Goal: Task Accomplishment & Management: Manage account settings

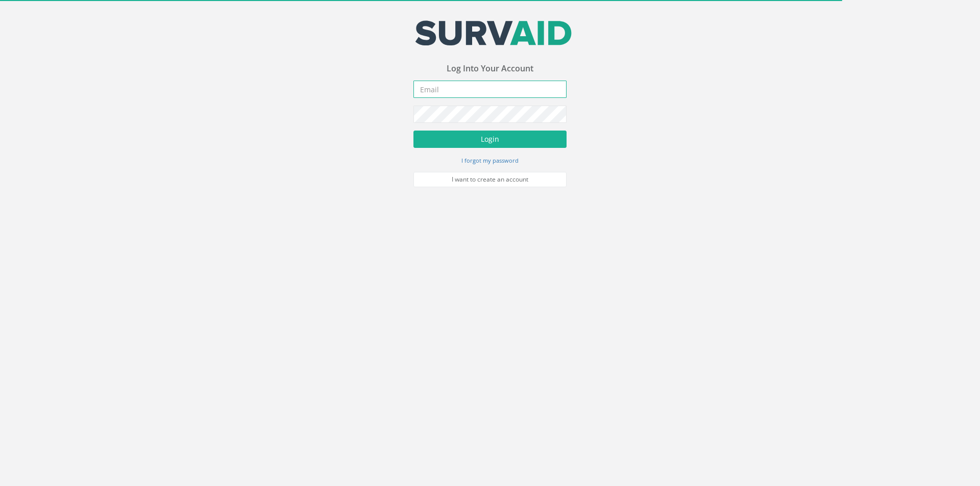
click at [462, 90] on input "email" at bounding box center [489, 89] width 153 height 17
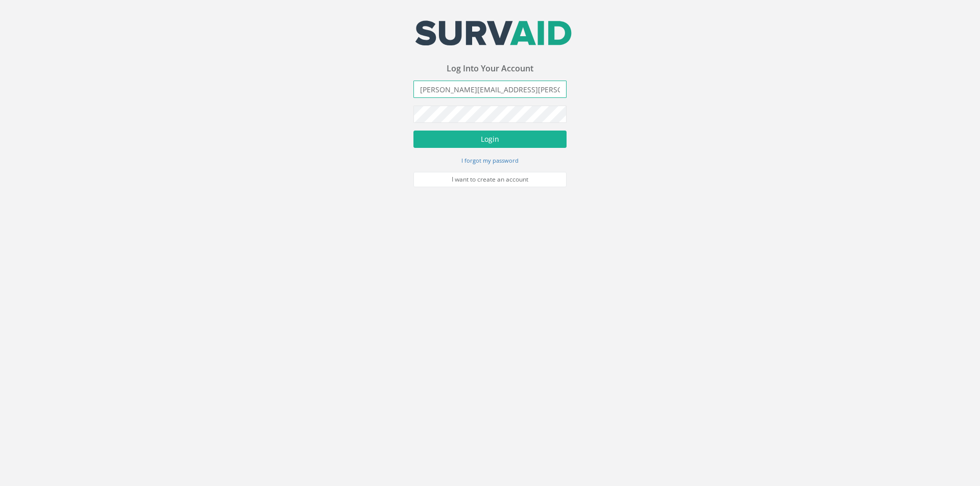
type input "[PERSON_NAME][EMAIL_ADDRESS][PERSON_NAME][DOMAIN_NAME]"
click at [413, 131] on button "Login" at bounding box center [489, 139] width 153 height 17
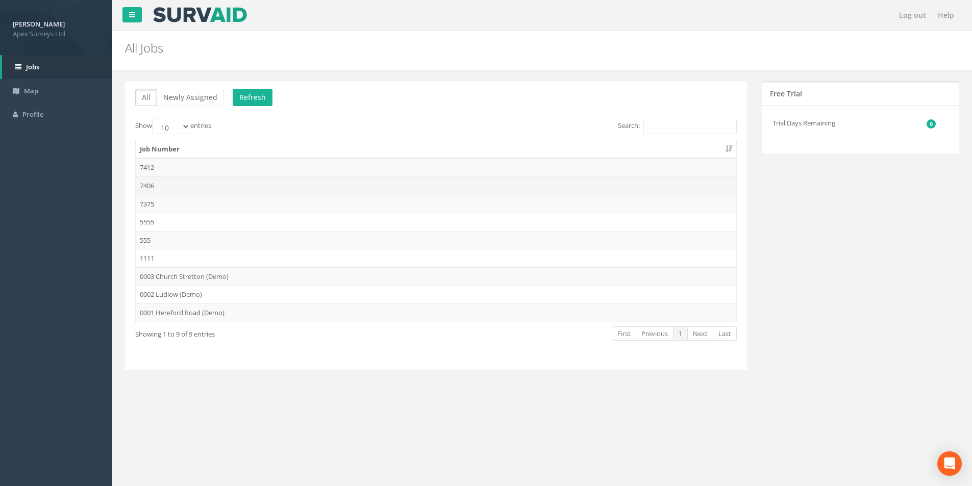
click at [175, 188] on td "7406" at bounding box center [436, 186] width 601 height 18
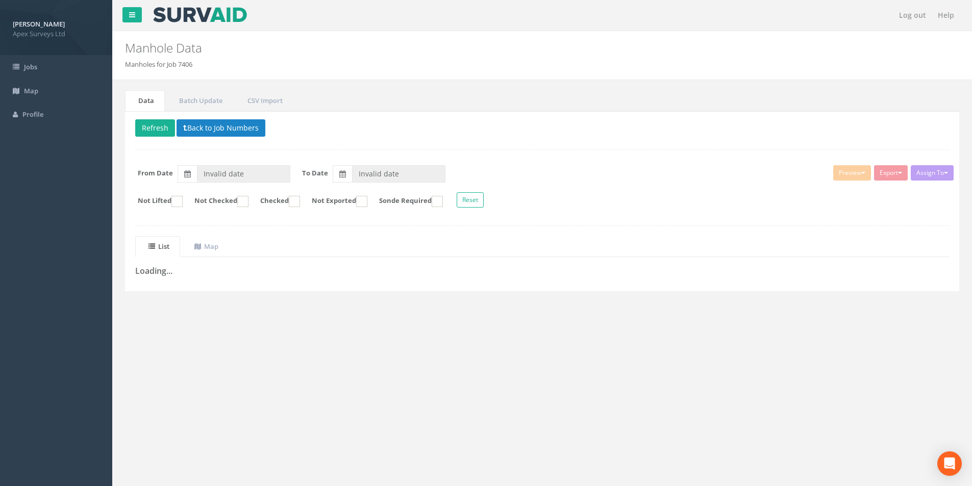
type input "[DATE]"
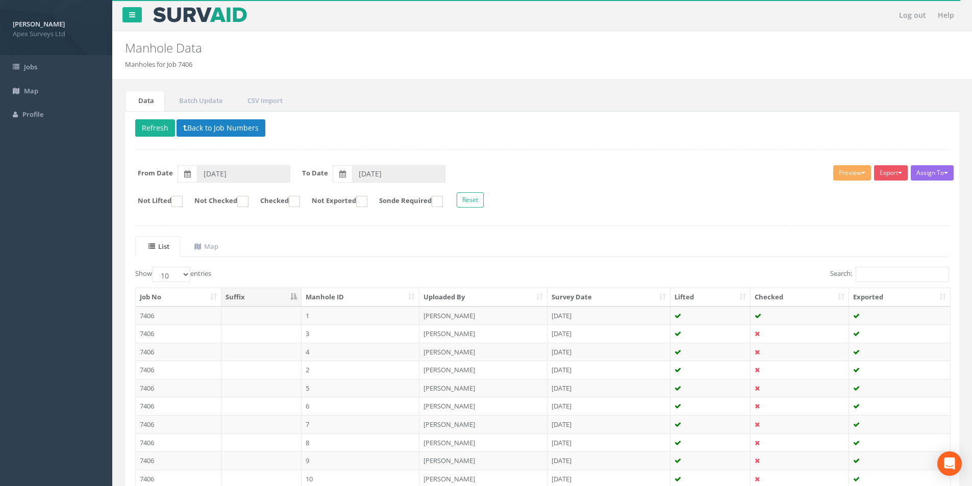
scroll to position [83, 0]
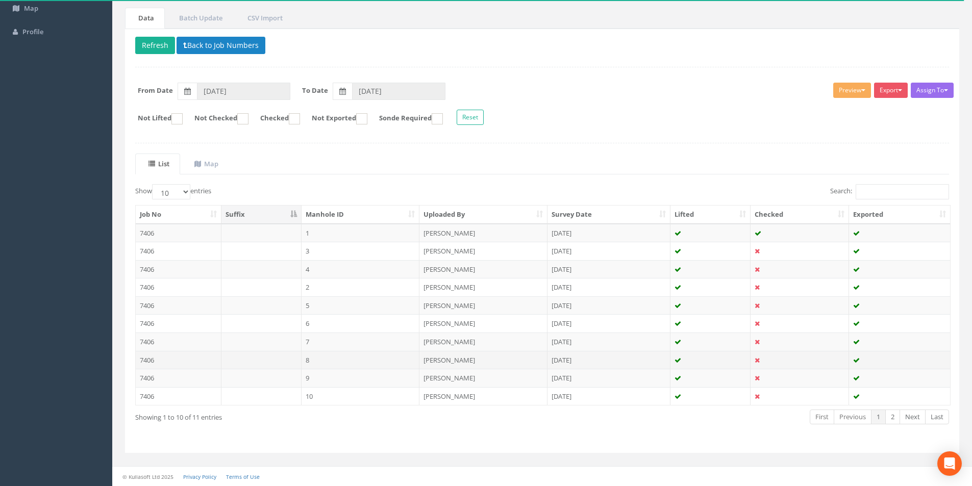
click at [174, 361] on td "7406" at bounding box center [179, 360] width 86 height 18
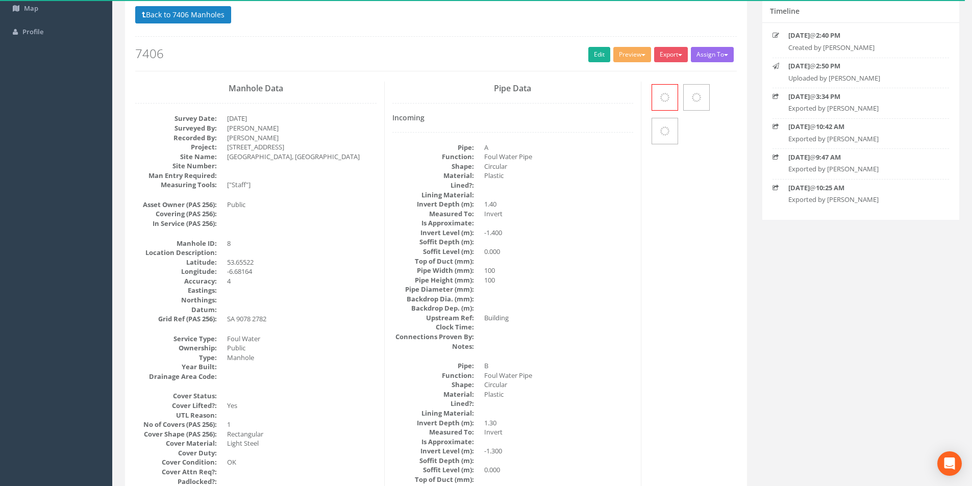
scroll to position [0, 0]
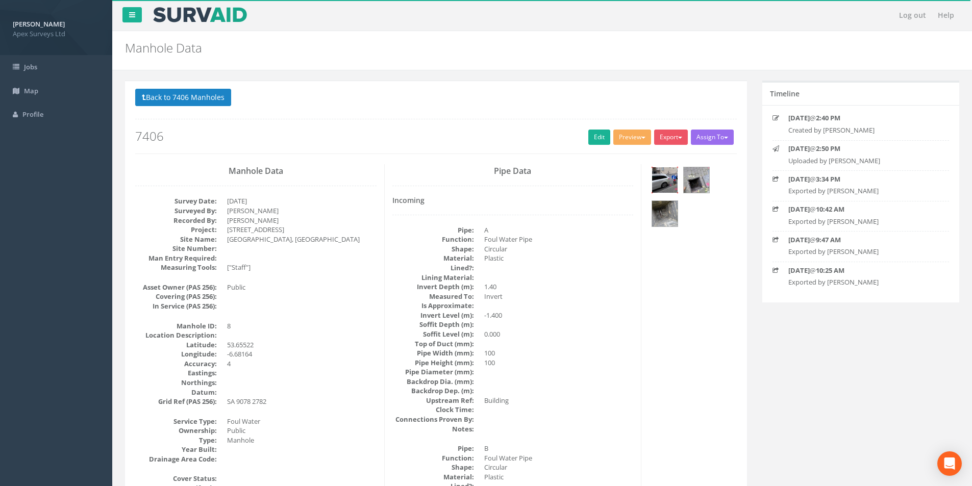
click at [670, 181] on img at bounding box center [665, 180] width 26 height 26
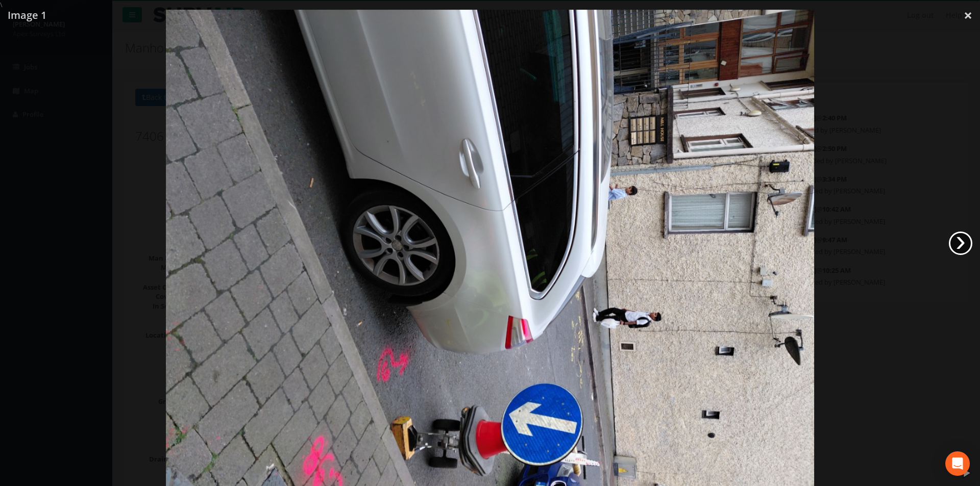
click at [950, 243] on link "›" at bounding box center [960, 243] width 23 height 23
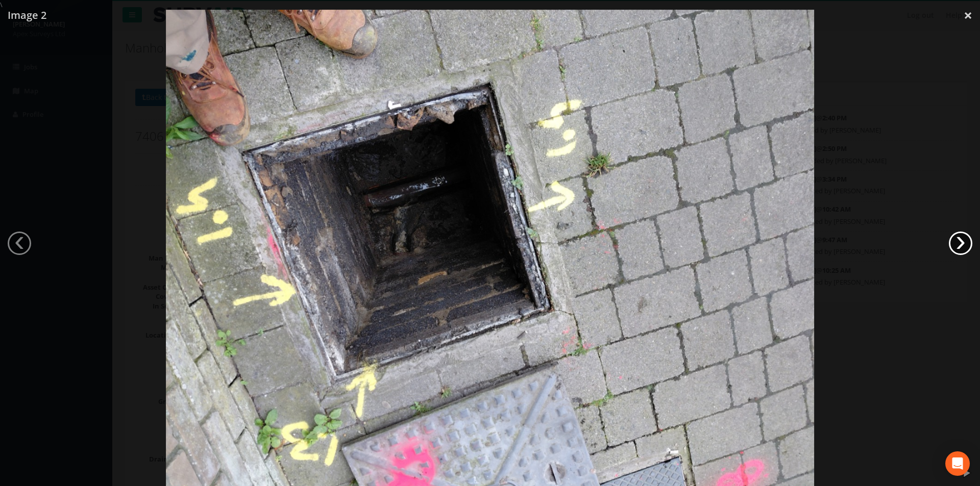
click at [950, 243] on link "›" at bounding box center [960, 243] width 23 height 23
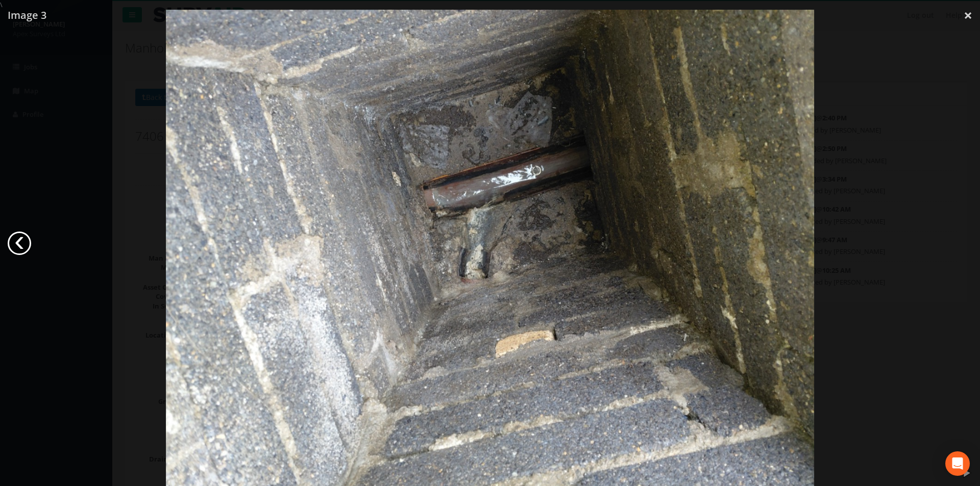
click at [29, 246] on link "‹" at bounding box center [19, 243] width 23 height 23
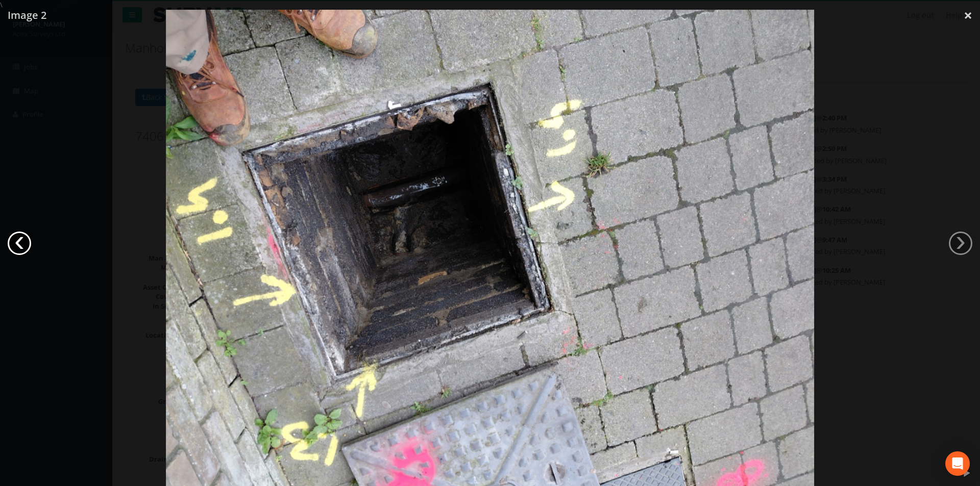
click at [29, 246] on link "‹" at bounding box center [19, 243] width 23 height 23
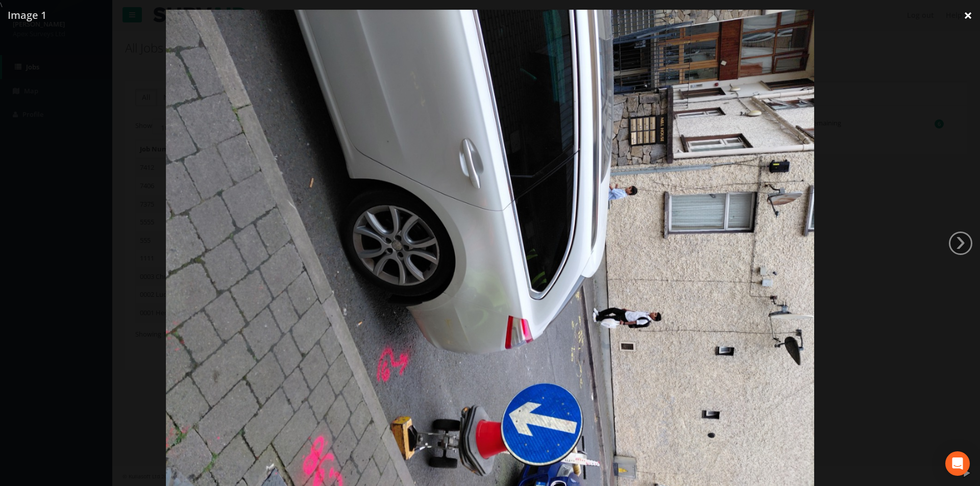
click at [966, 16] on link "×" at bounding box center [968, 15] width 24 height 31
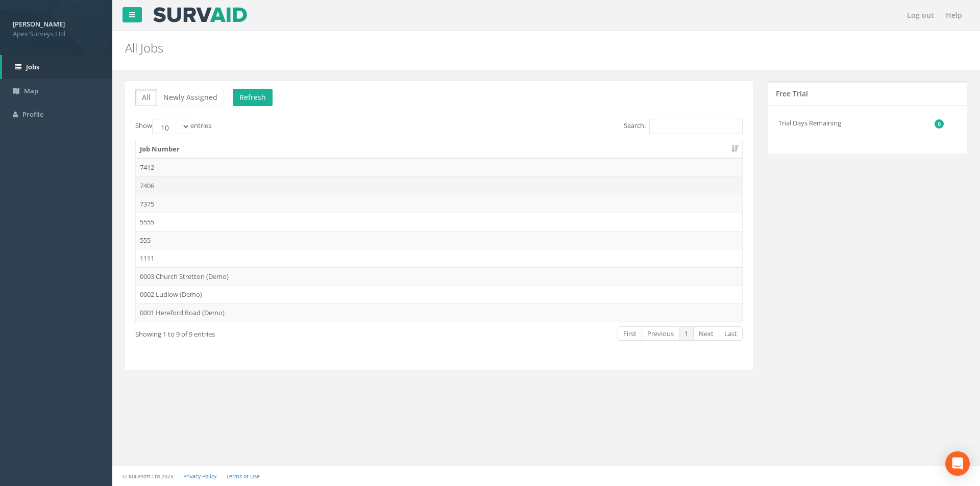
click at [162, 182] on td "7406" at bounding box center [439, 186] width 606 height 18
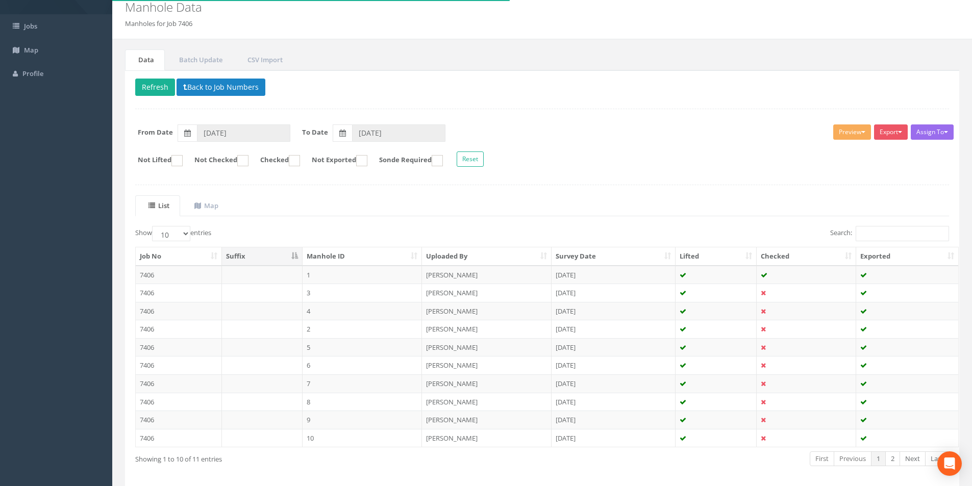
scroll to position [83, 0]
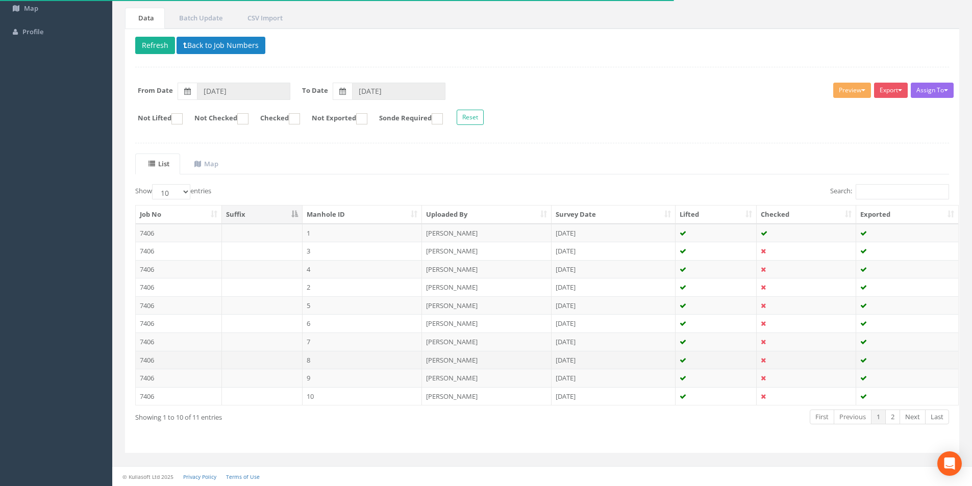
click at [315, 364] on td "8" at bounding box center [363, 360] width 120 height 18
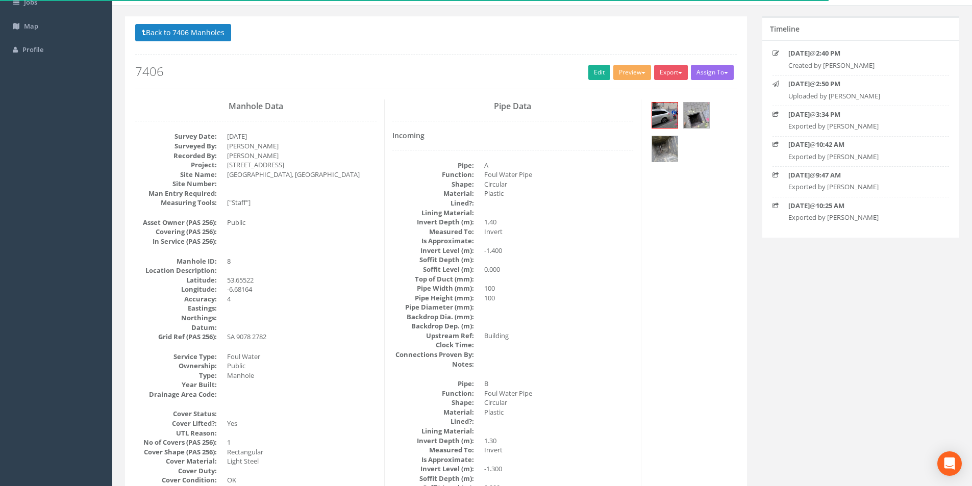
scroll to position [51, 0]
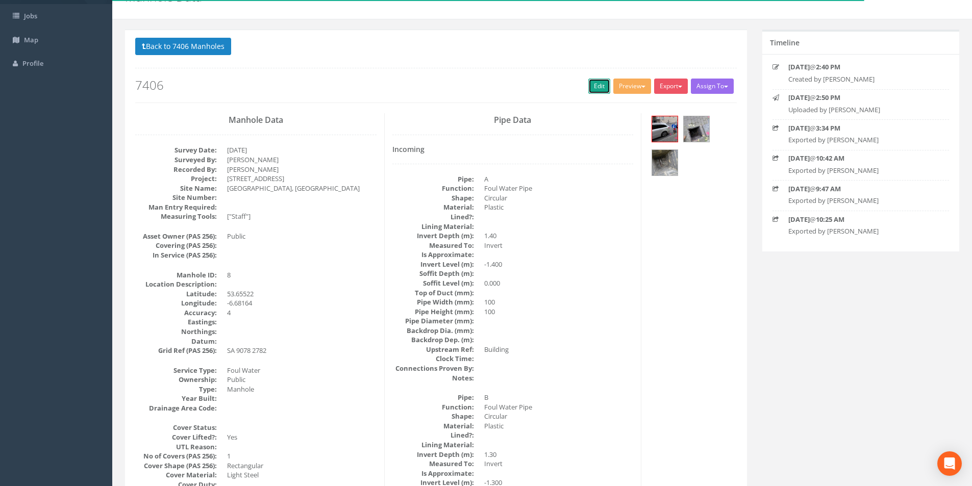
click at [593, 88] on link "Edit" at bounding box center [599, 86] width 22 height 15
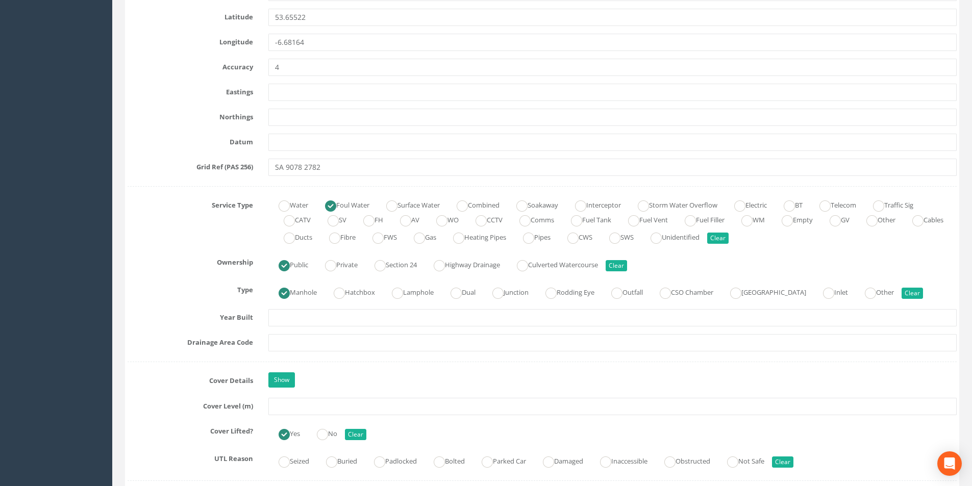
scroll to position [612, 0]
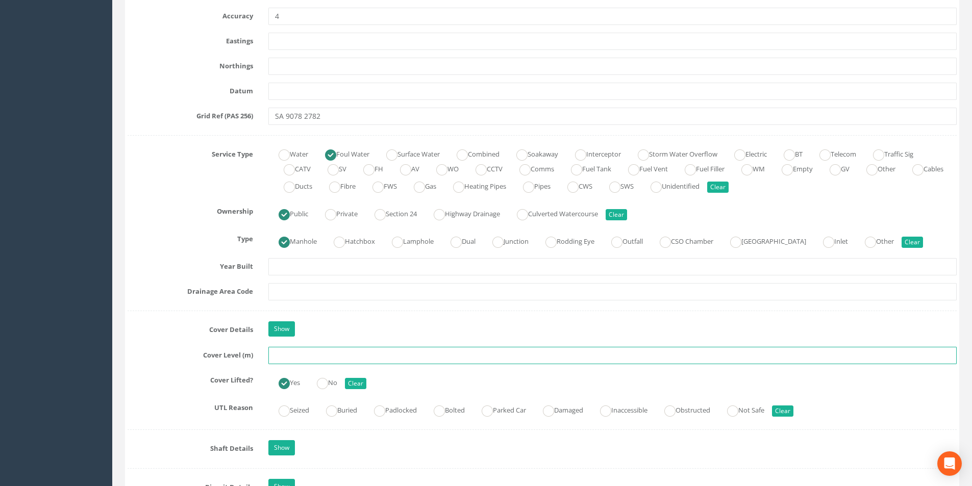
click at [315, 356] on input "text" at bounding box center [612, 355] width 688 height 17
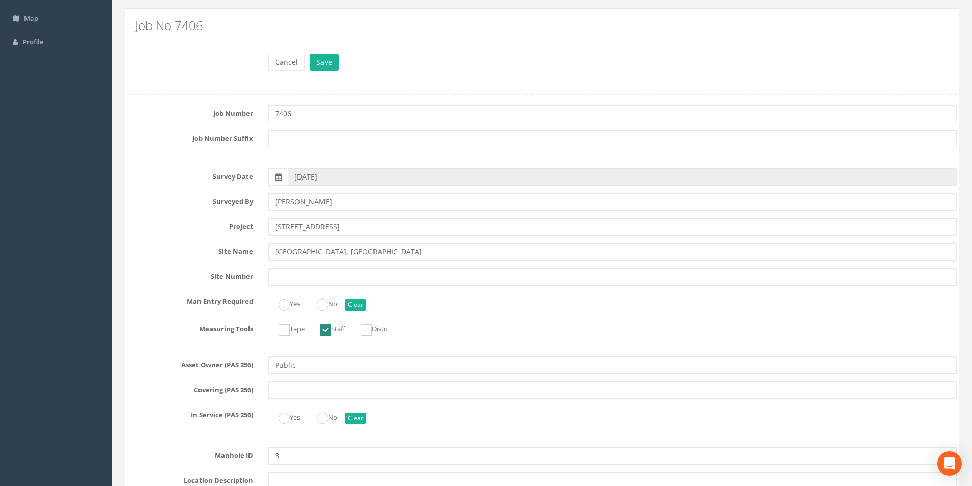
scroll to position [0, 0]
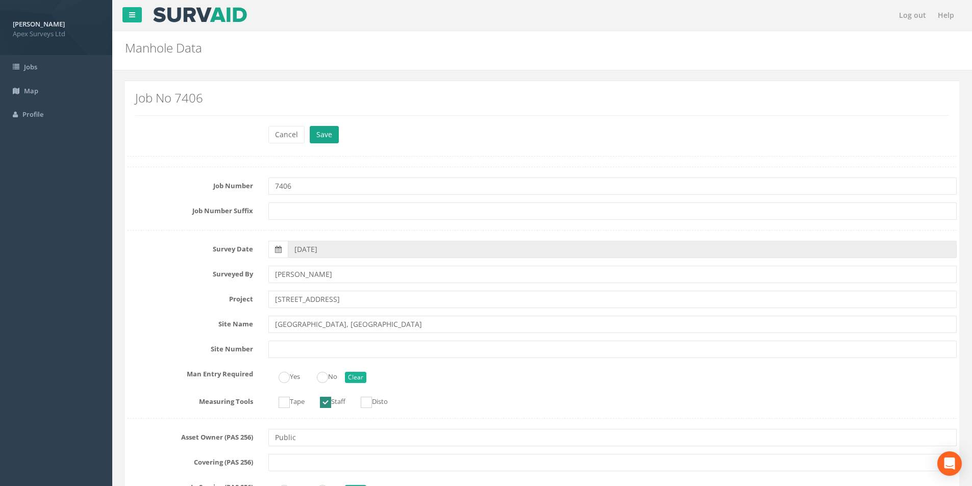
type input "32.59"
click at [331, 137] on button "Save" at bounding box center [324, 134] width 29 height 17
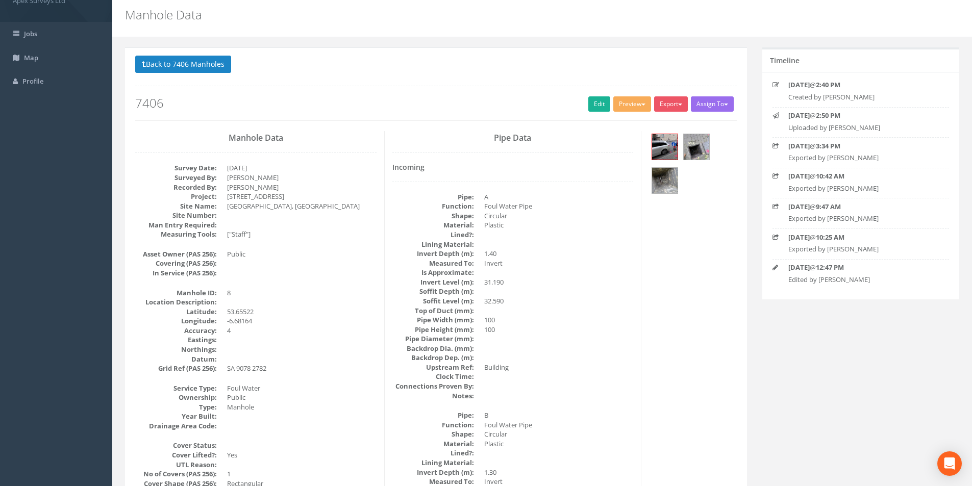
scroll to position [51, 0]
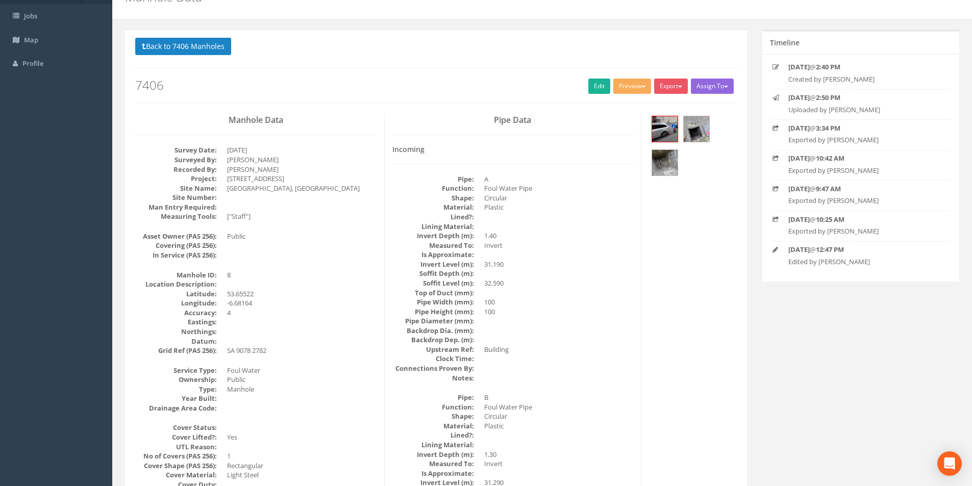
click at [723, 89] on button "Assign To" at bounding box center [712, 86] width 43 height 15
click at [673, 87] on button "Export" at bounding box center [671, 86] width 34 height 15
click at [658, 167] on link "SurvAid Manhole" at bounding box center [650, 169] width 78 height 16
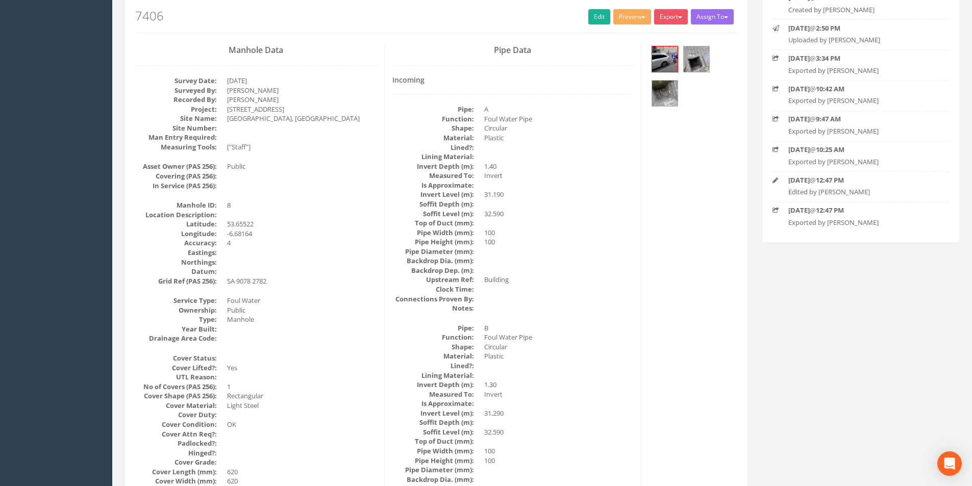
scroll to position [204, 0]
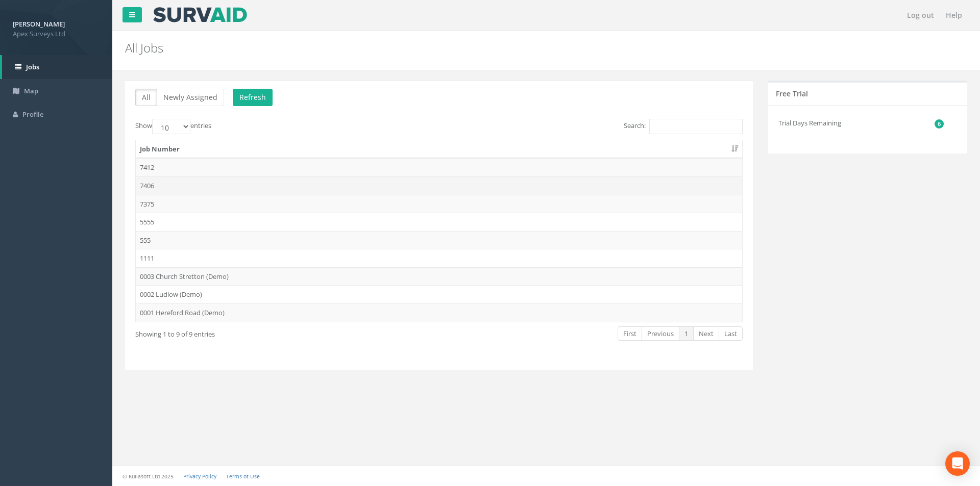
click at [174, 186] on td "7406" at bounding box center [439, 186] width 606 height 18
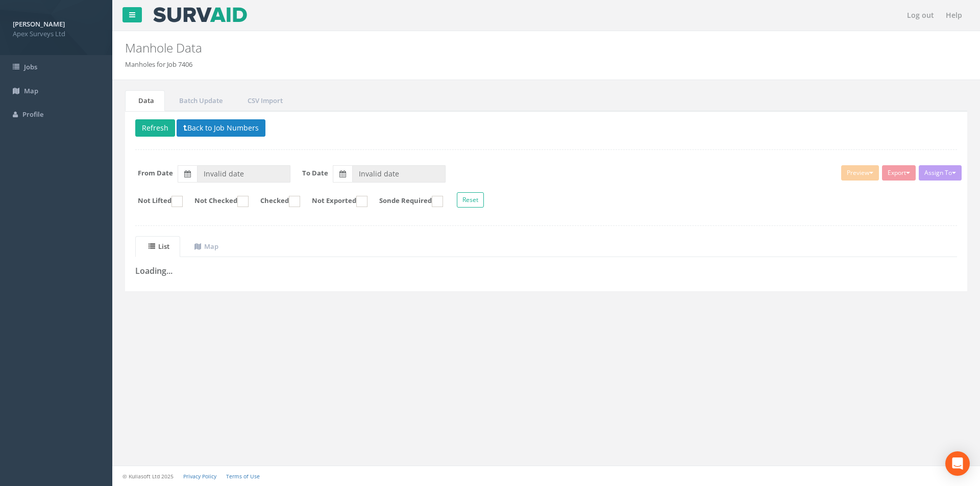
type input "[DATE]"
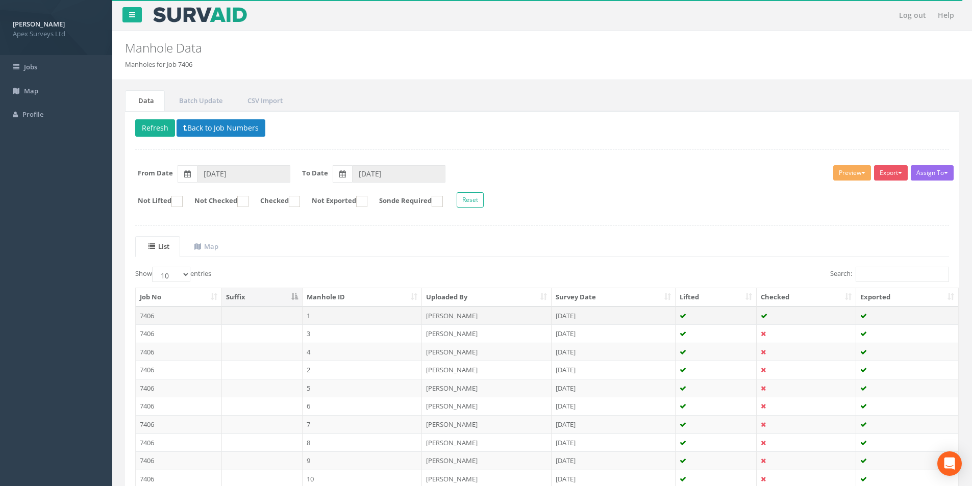
click at [196, 314] on td "7406" at bounding box center [179, 316] width 86 height 18
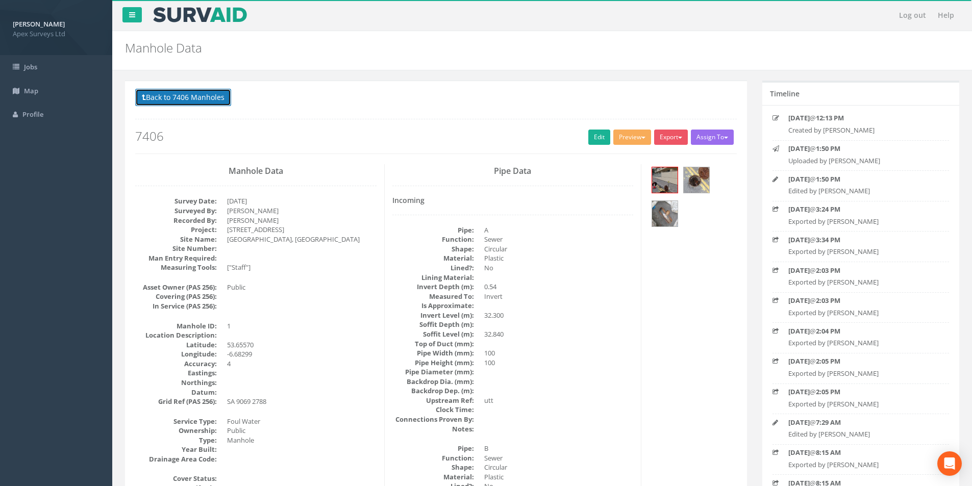
click at [155, 96] on button "Back to 7406 Manholes" at bounding box center [183, 97] width 96 height 17
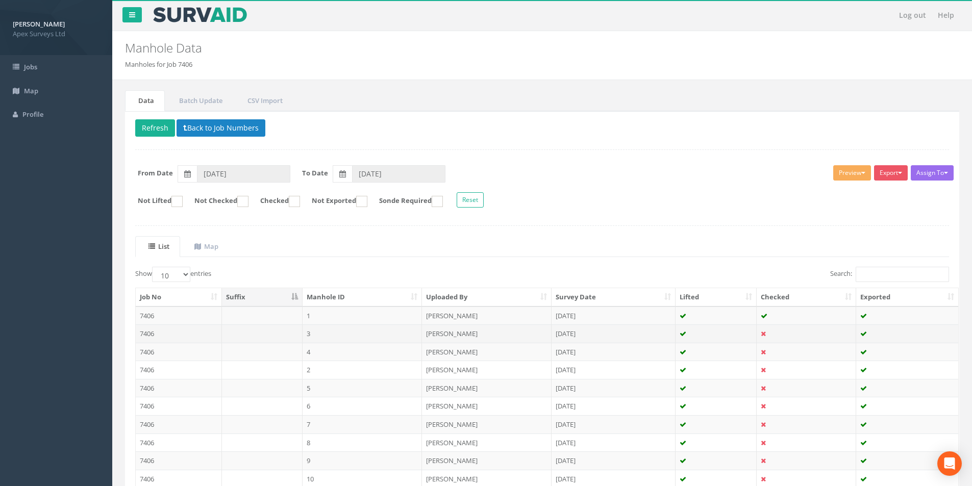
click at [167, 335] on td "7406" at bounding box center [179, 334] width 86 height 18
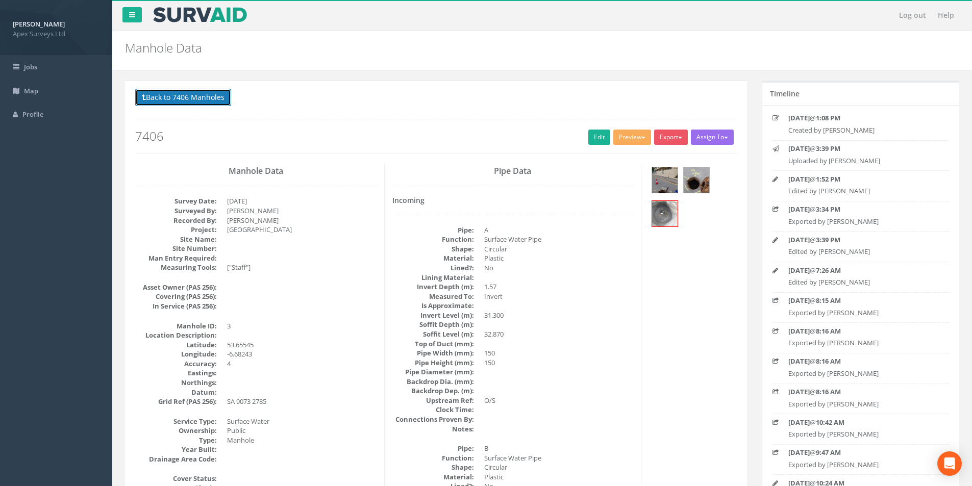
click at [185, 96] on button "Back to 7406 Manholes" at bounding box center [183, 97] width 96 height 17
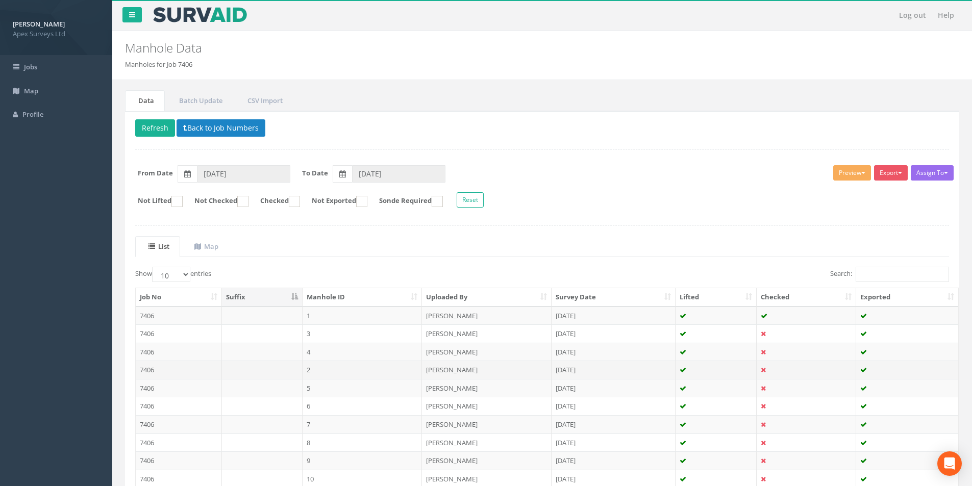
click at [184, 367] on td "7406" at bounding box center [179, 370] width 86 height 18
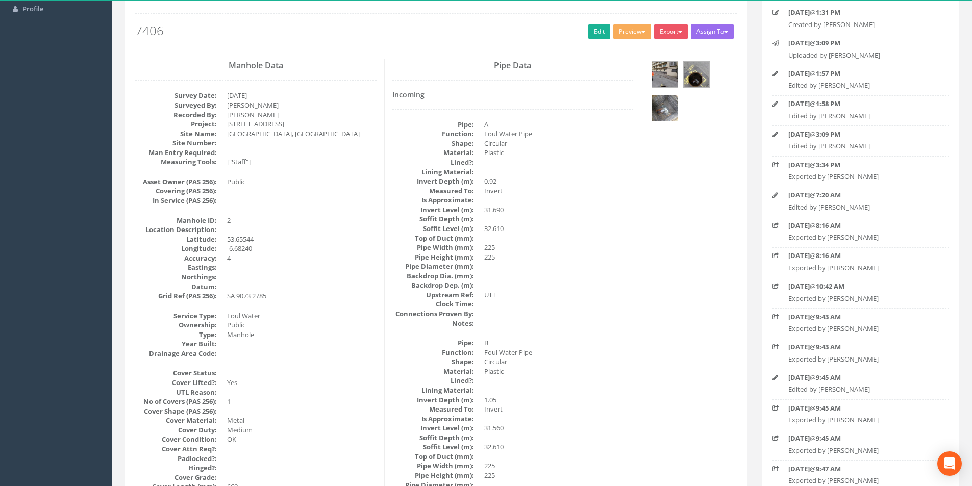
scroll to position [102, 0]
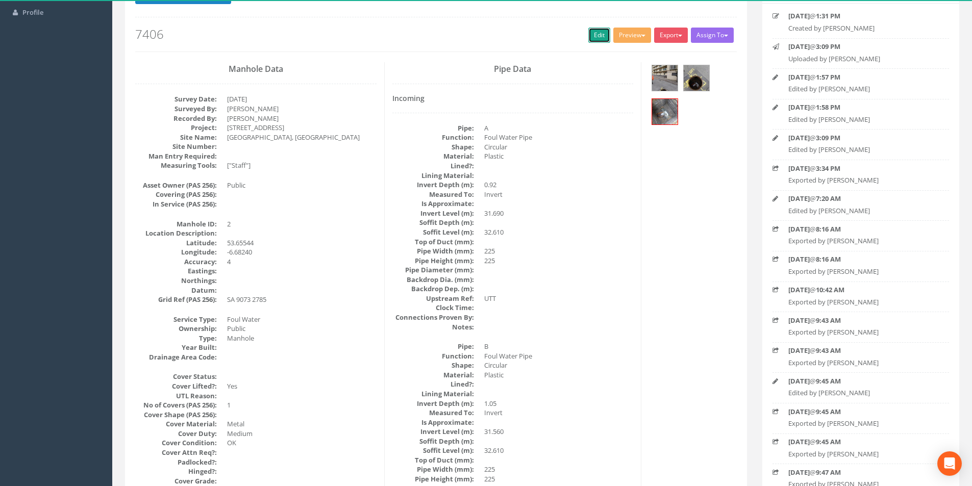
click at [595, 36] on link "Edit" at bounding box center [599, 35] width 22 height 15
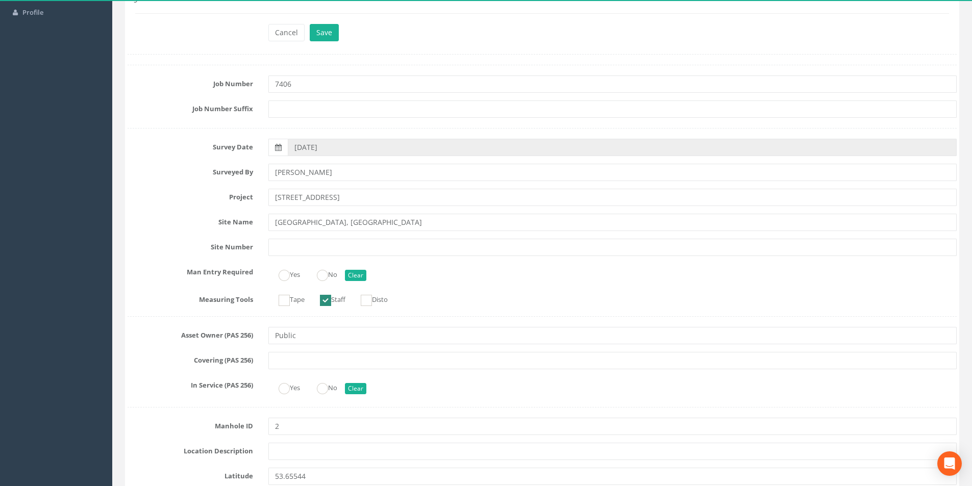
scroll to position [663, 0]
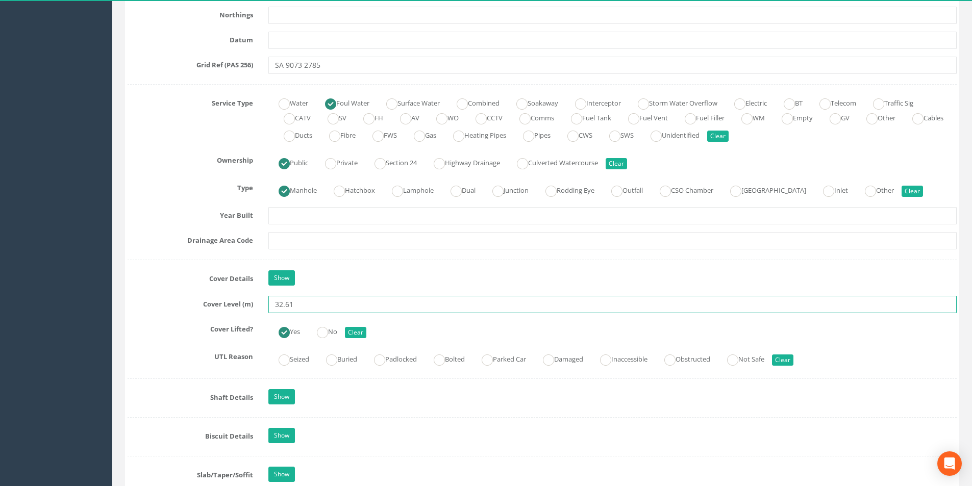
click at [311, 307] on input "32.61" at bounding box center [612, 304] width 688 height 17
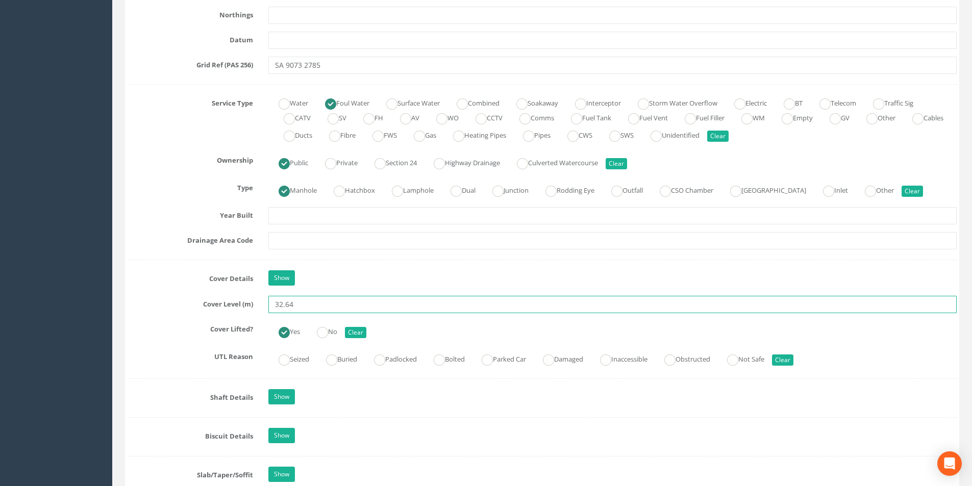
type input "32.64"
click at [313, 243] on input "text" at bounding box center [612, 240] width 688 height 17
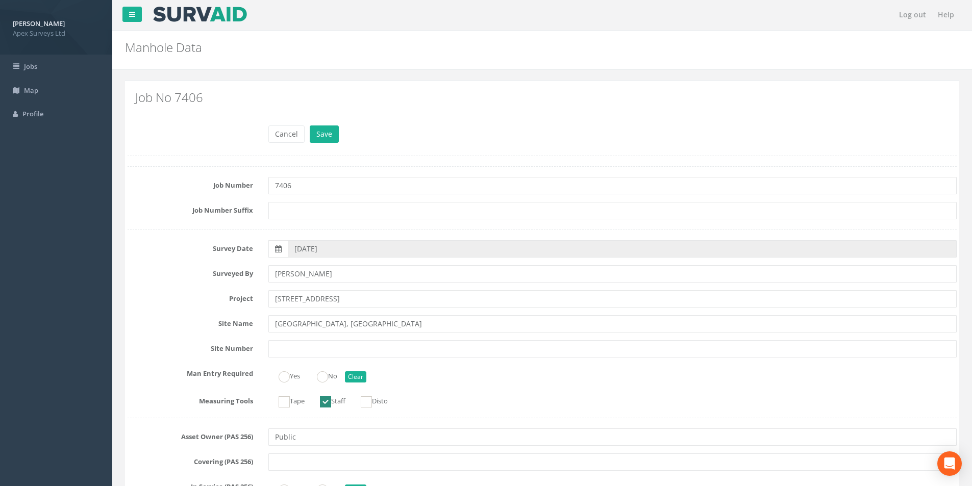
scroll to position [0, 0]
click at [320, 133] on button "Save" at bounding box center [324, 134] width 29 height 17
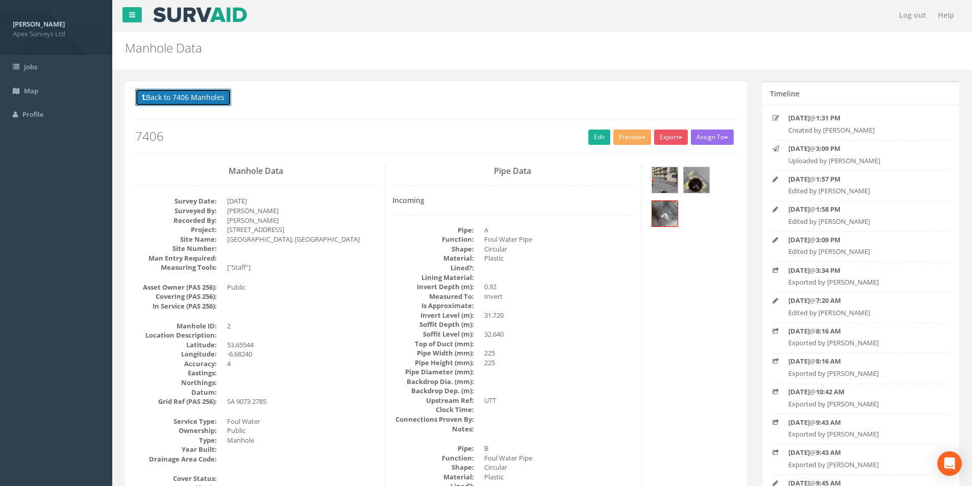
click at [193, 103] on button "Back to 7406 Manholes" at bounding box center [183, 97] width 96 height 17
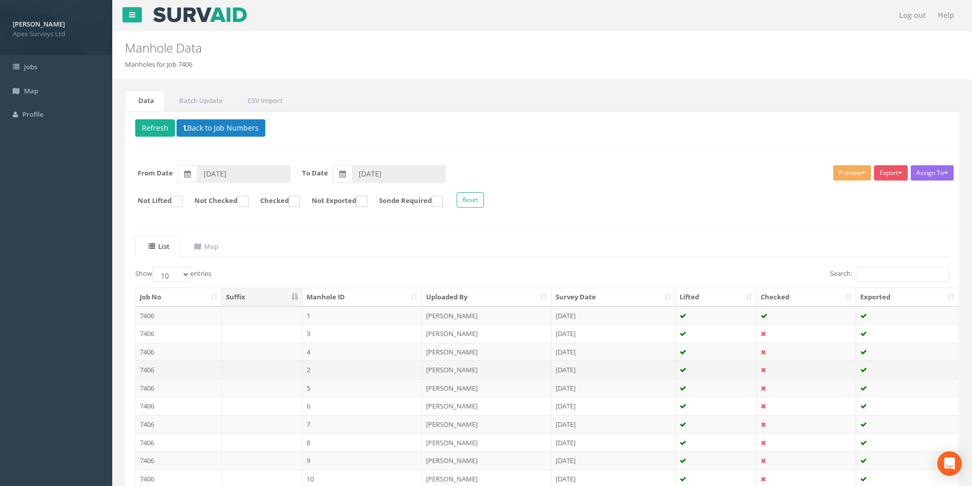
click at [182, 366] on td "7406" at bounding box center [179, 370] width 86 height 18
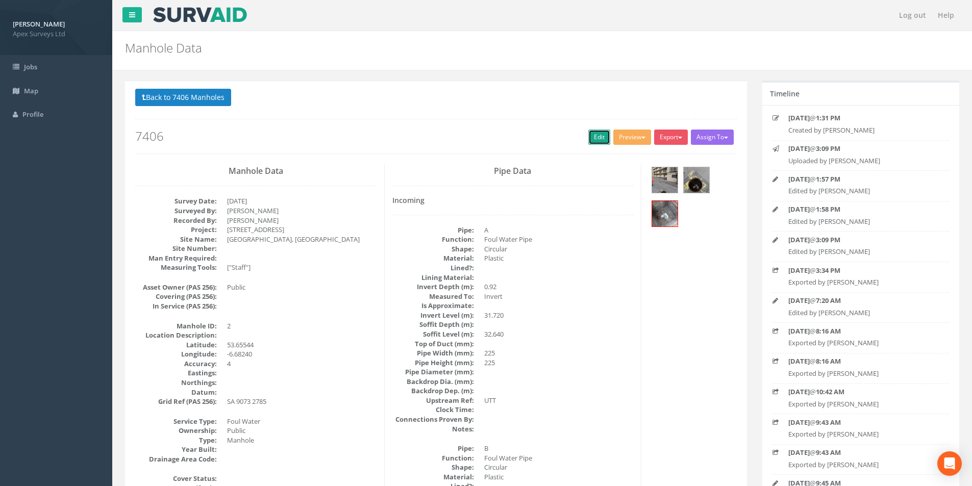
click at [596, 141] on link "Edit" at bounding box center [599, 137] width 22 height 15
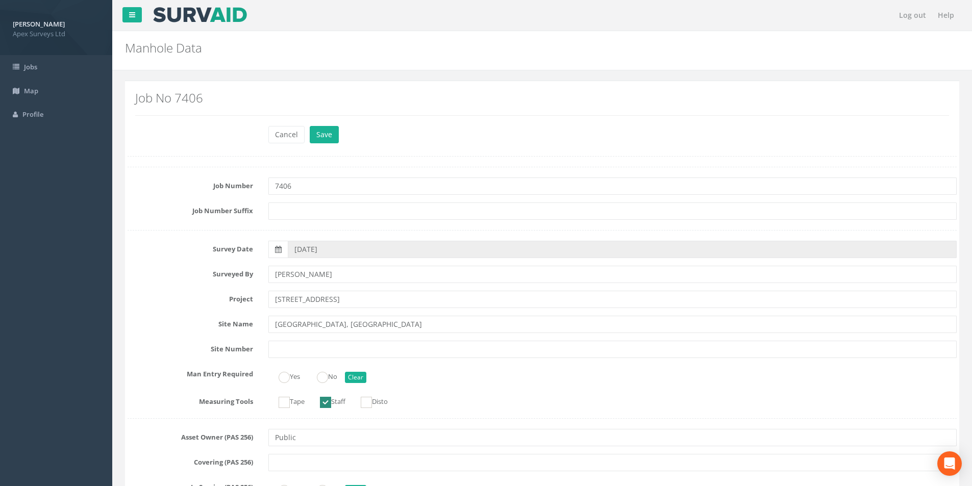
scroll to position [714, 0]
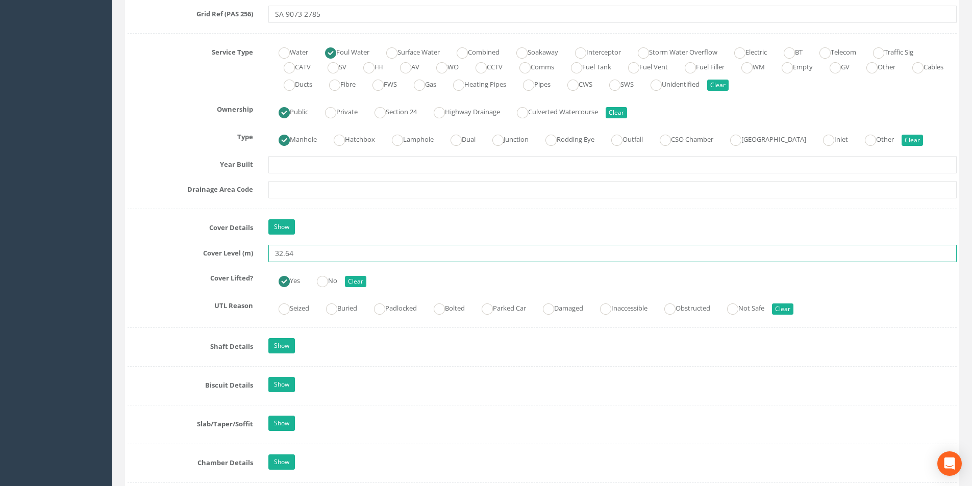
click at [306, 257] on input "32.64" at bounding box center [612, 253] width 688 height 17
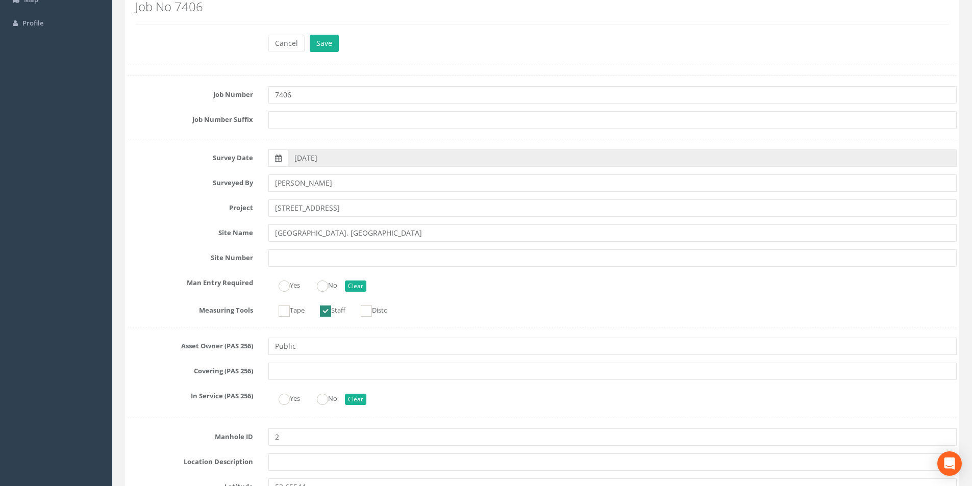
scroll to position [0, 0]
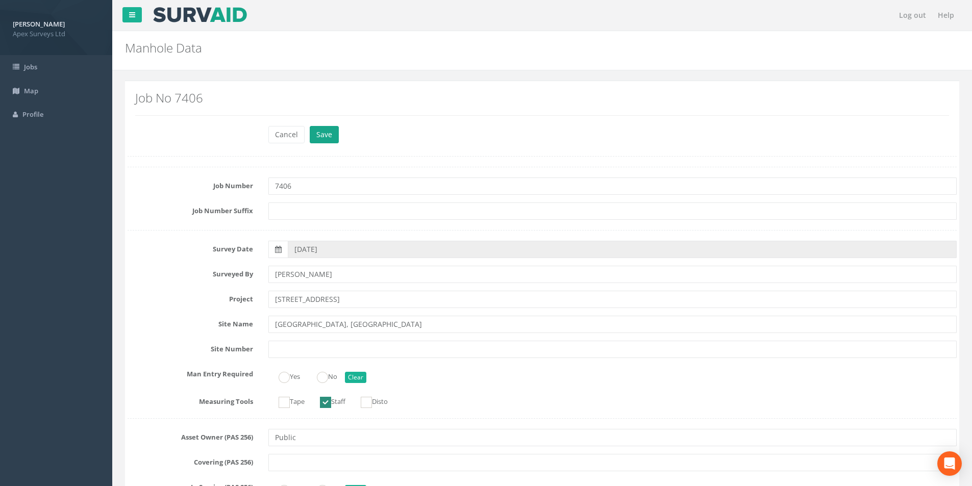
type input "32.61"
click at [329, 137] on button "Save" at bounding box center [324, 134] width 29 height 17
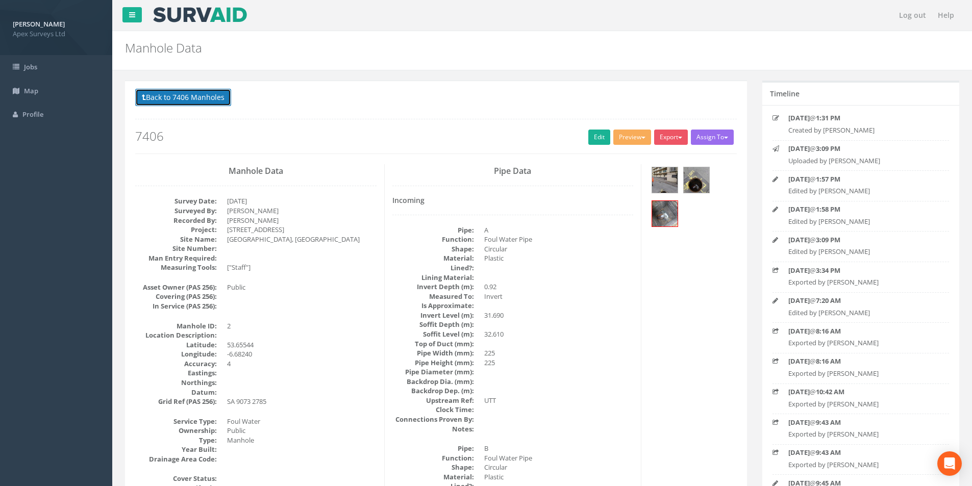
click at [199, 97] on button "Back to 7406 Manholes" at bounding box center [183, 97] width 96 height 17
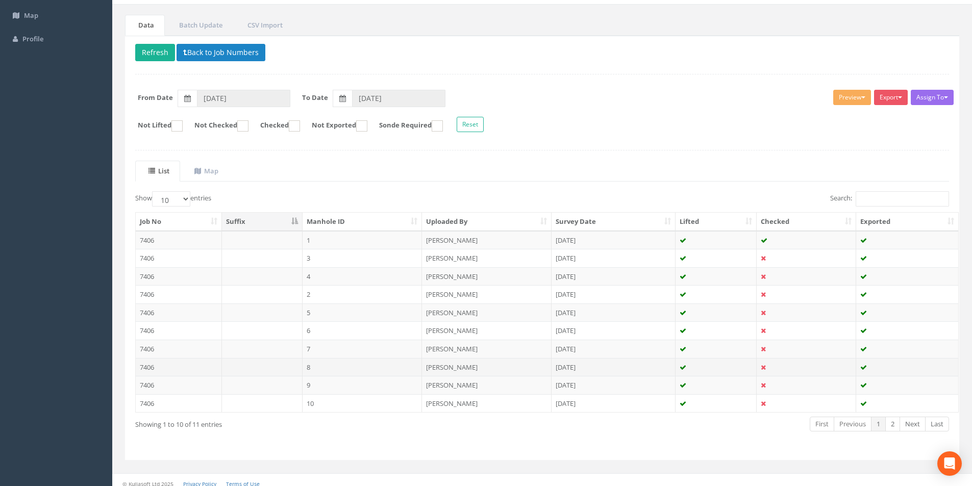
scroll to position [83, 0]
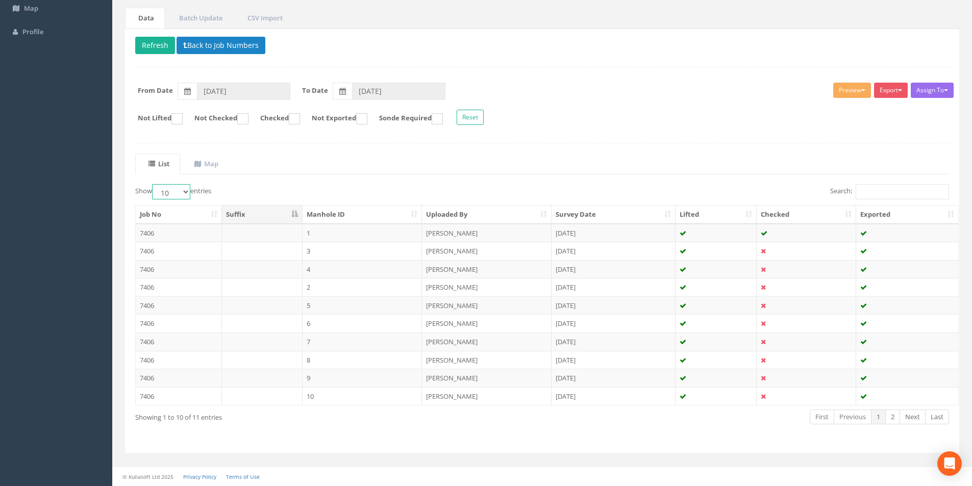
click at [190, 192] on select "10 25 50 100" at bounding box center [171, 191] width 38 height 15
select select "25"
click at [154, 184] on select "10 25 50 100" at bounding box center [171, 191] width 38 height 15
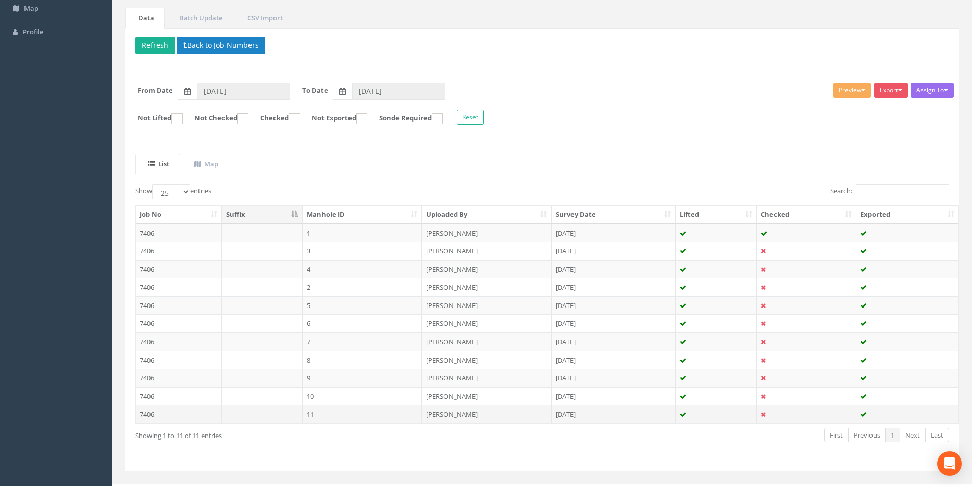
click at [201, 414] on td "7406" at bounding box center [179, 414] width 86 height 18
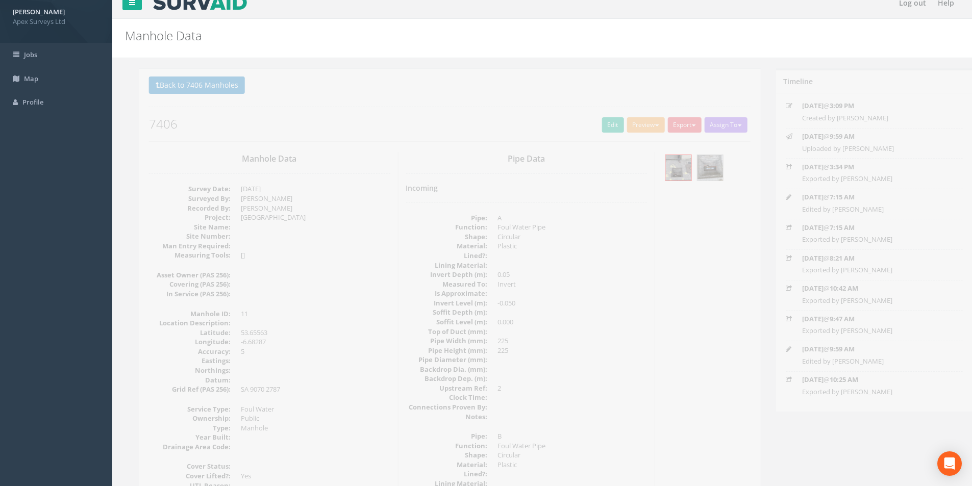
scroll to position [0, 0]
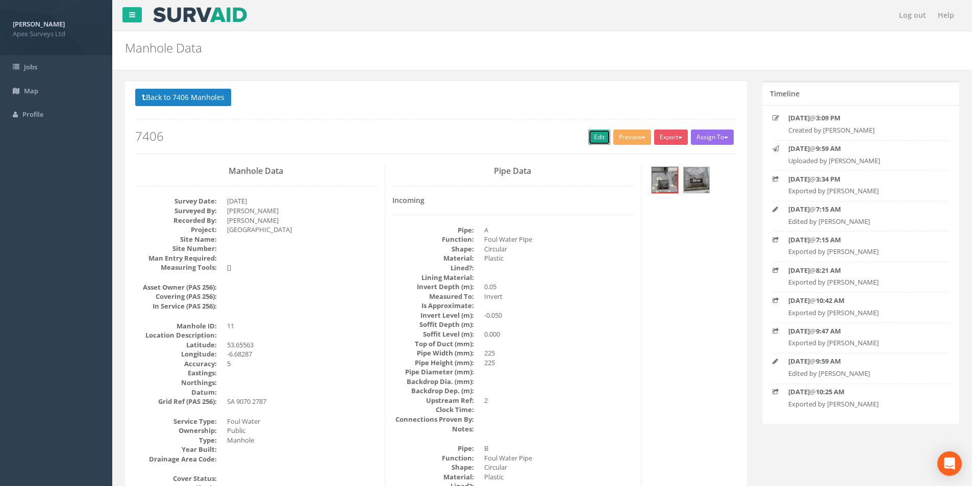
click at [593, 139] on link "Edit" at bounding box center [599, 137] width 22 height 15
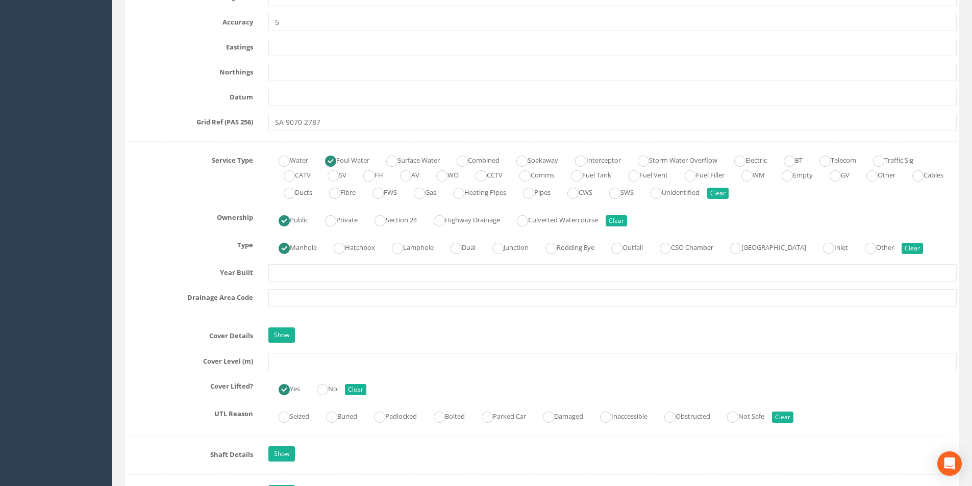
scroll to position [612, 0]
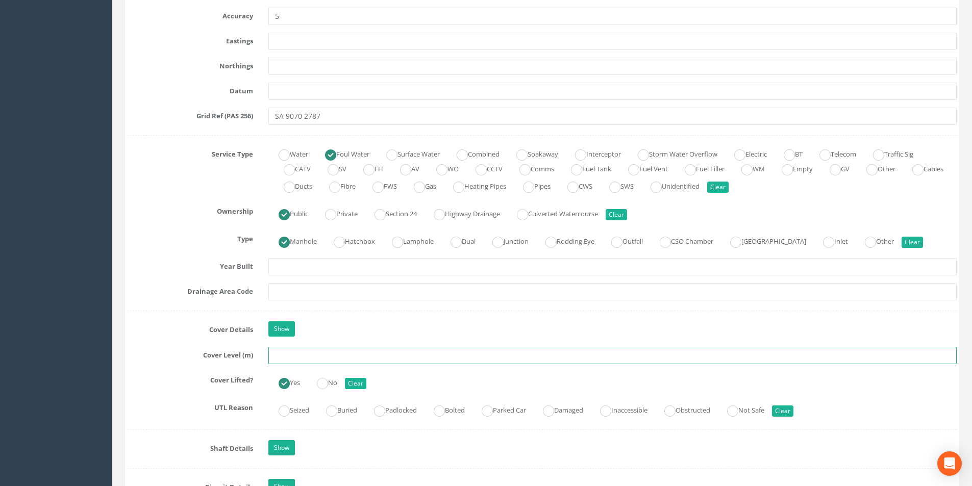
click at [313, 356] on input "text" at bounding box center [612, 355] width 688 height 17
type input "32.29"
click at [326, 294] on input "text" at bounding box center [612, 291] width 688 height 17
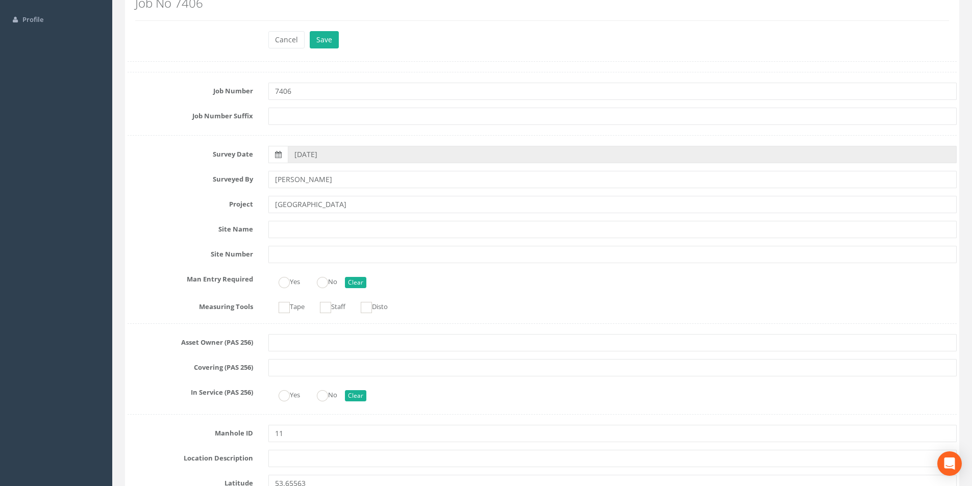
scroll to position [0, 0]
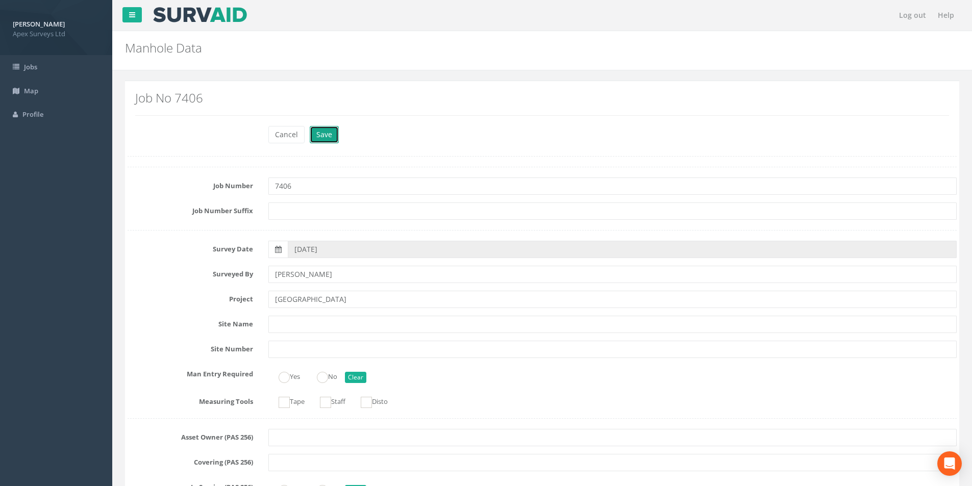
click at [326, 130] on button "Save" at bounding box center [324, 134] width 29 height 17
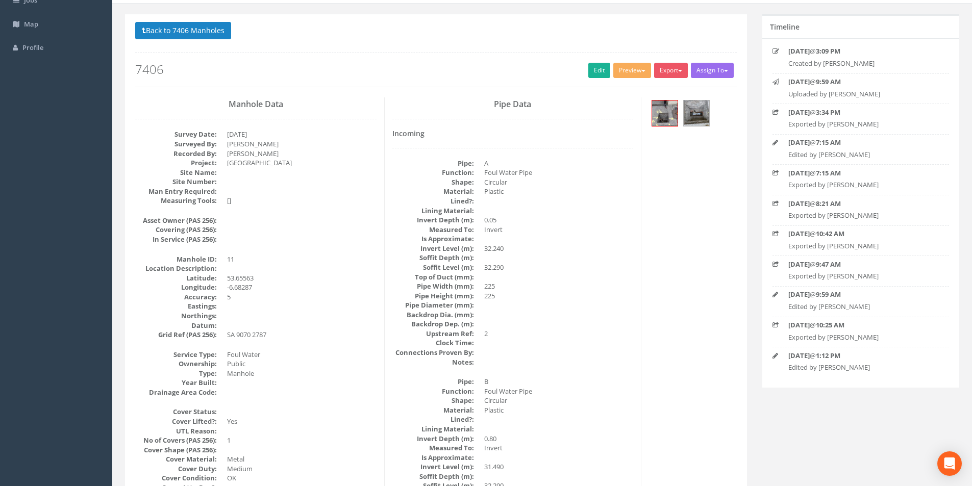
scroll to position [16, 0]
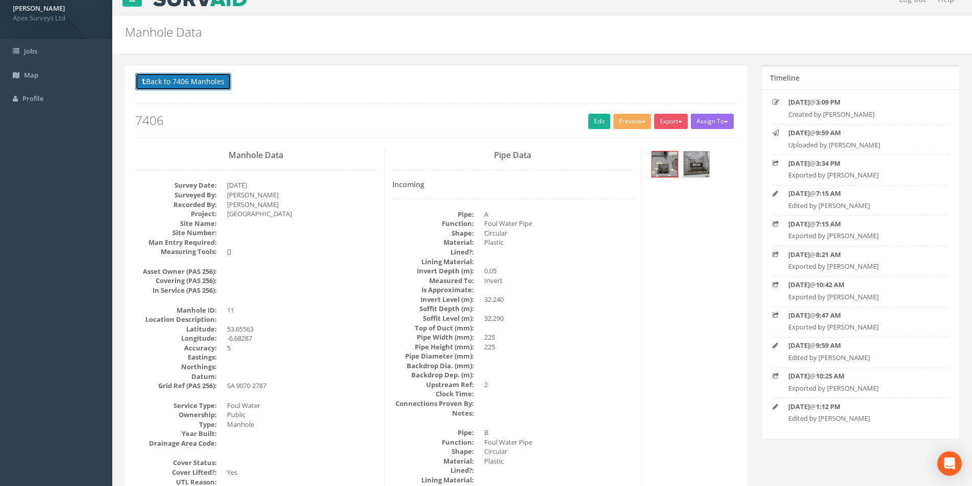
click at [182, 83] on button "Back to 7406 Manholes" at bounding box center [183, 81] width 96 height 17
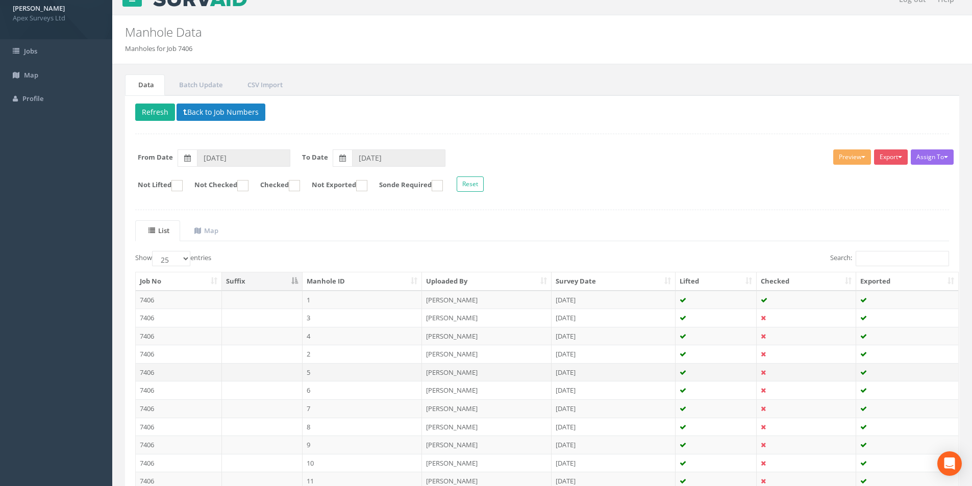
click at [186, 372] on td "7406" at bounding box center [179, 372] width 86 height 18
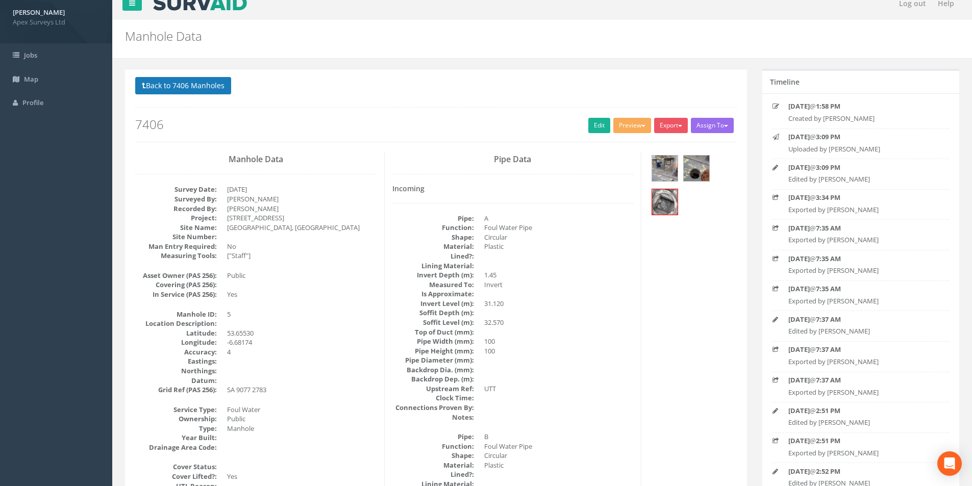
scroll to position [0, 0]
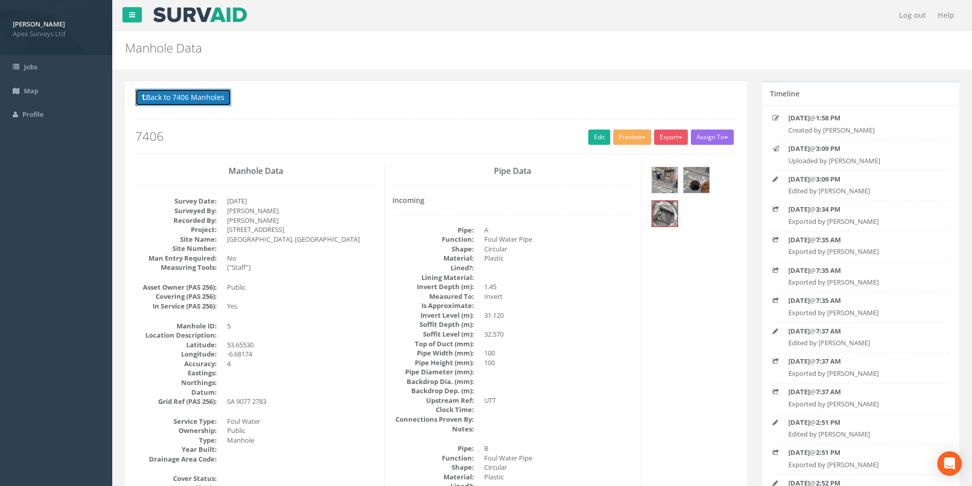
click at [166, 102] on button "Back to 7406 Manholes" at bounding box center [183, 97] width 96 height 17
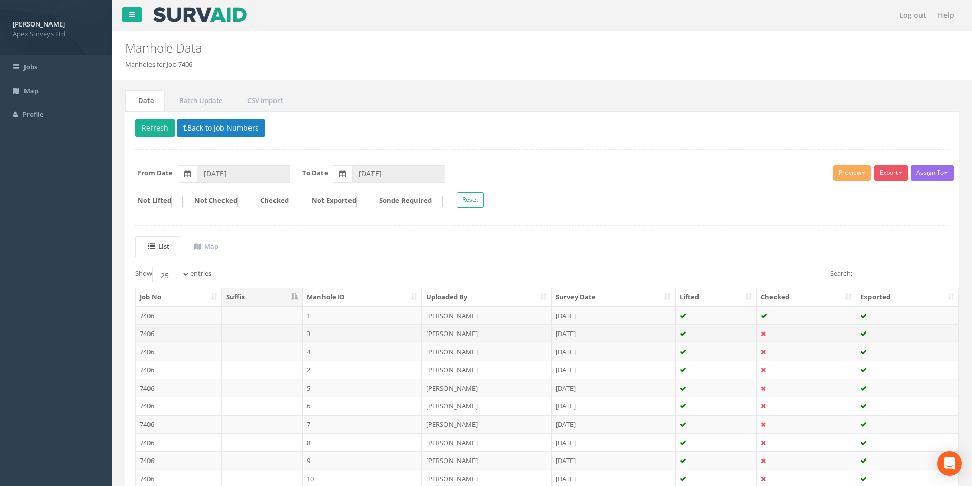
scroll to position [51, 0]
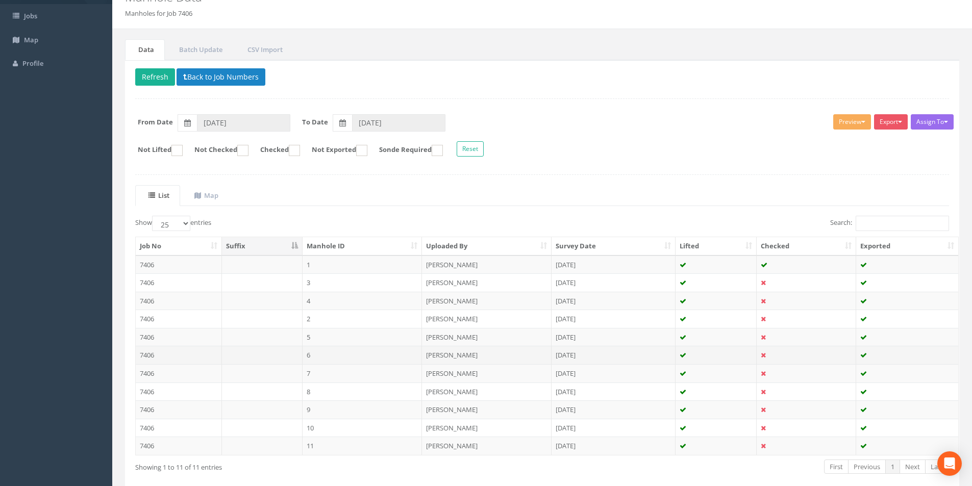
click at [285, 350] on td at bounding box center [262, 355] width 81 height 18
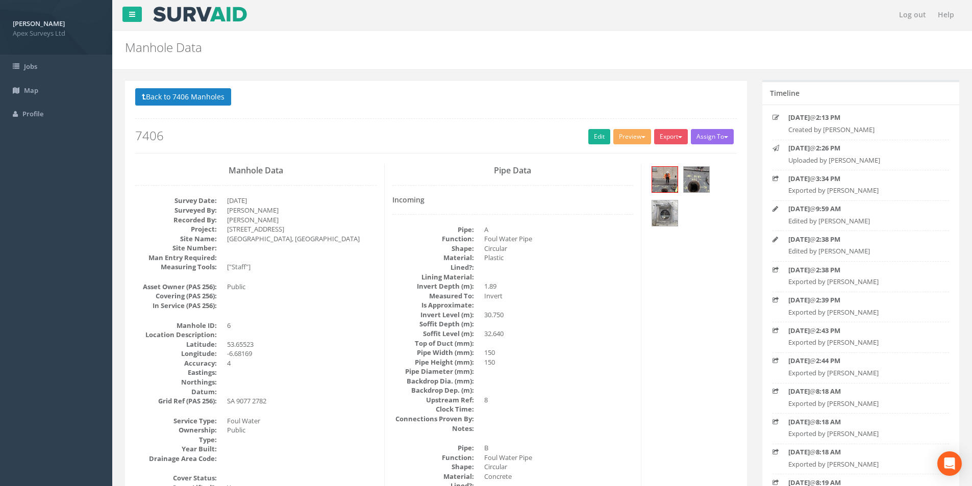
scroll to position [0, 0]
click at [158, 102] on button "Back to 7406 Manholes" at bounding box center [183, 97] width 96 height 17
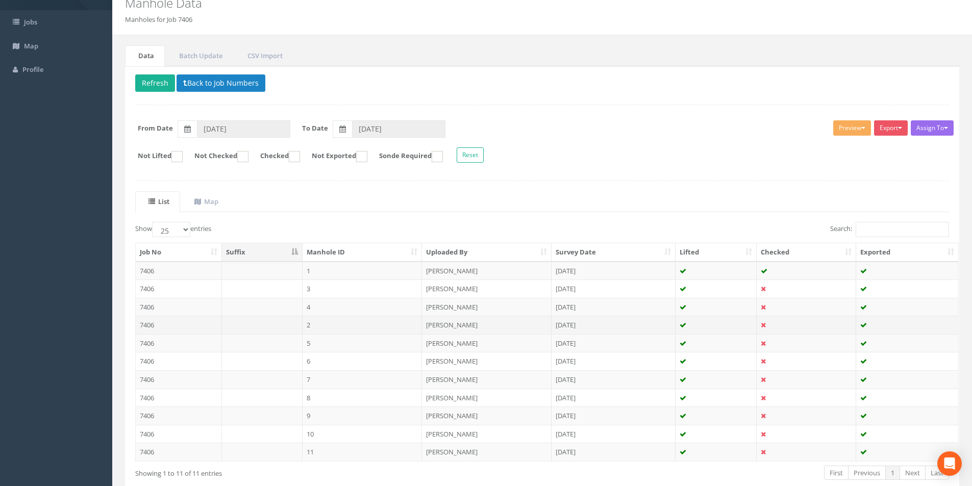
scroll to position [101, 0]
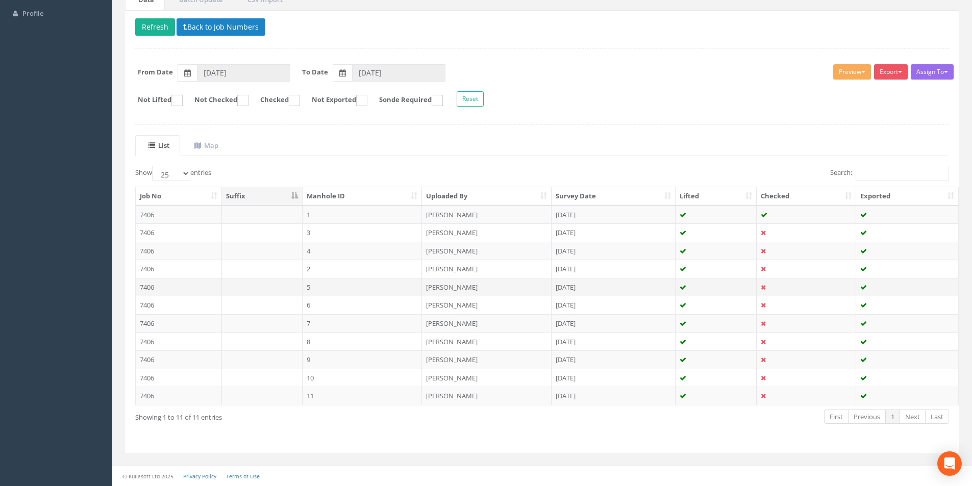
click at [199, 287] on td "7406" at bounding box center [179, 287] width 86 height 18
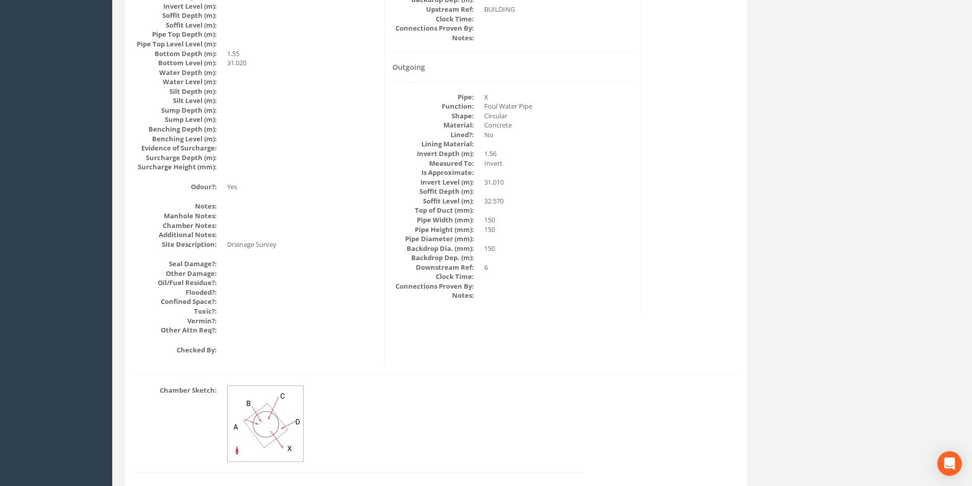
scroll to position [985, 0]
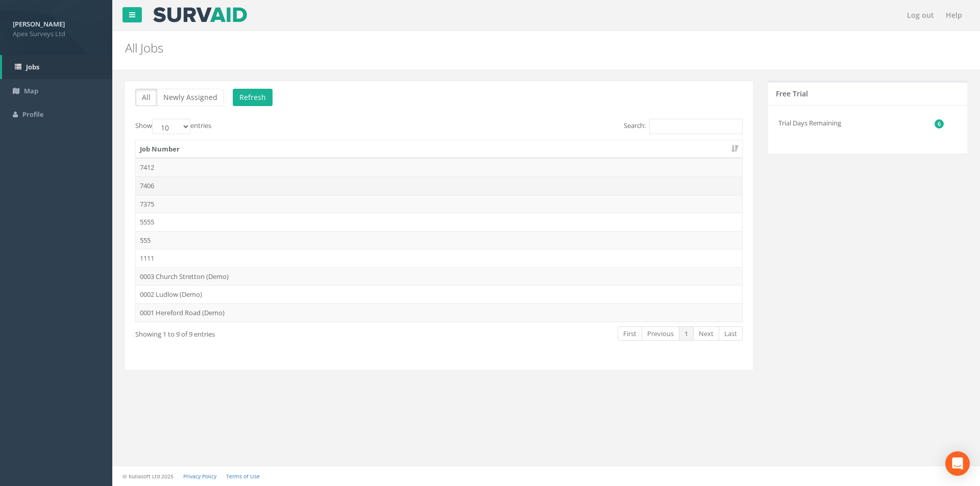
click at [162, 183] on td "7406" at bounding box center [439, 186] width 606 height 18
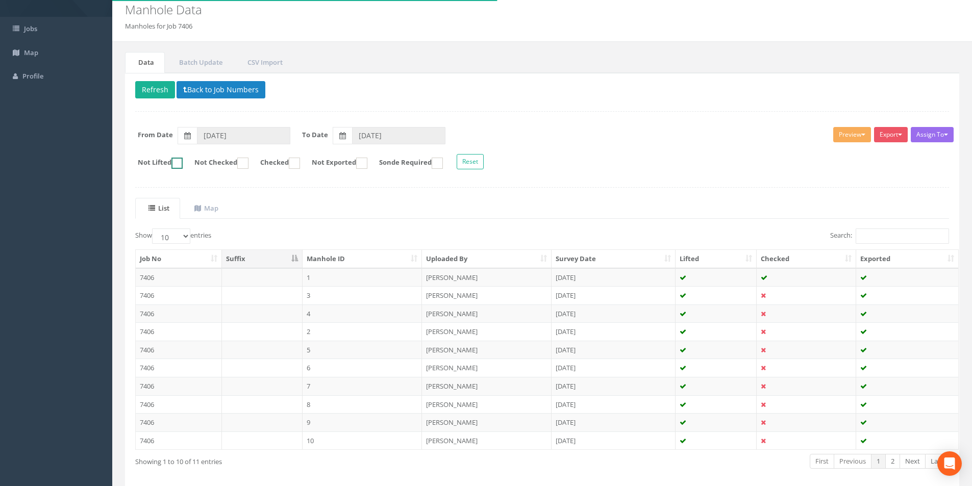
scroll to position [83, 0]
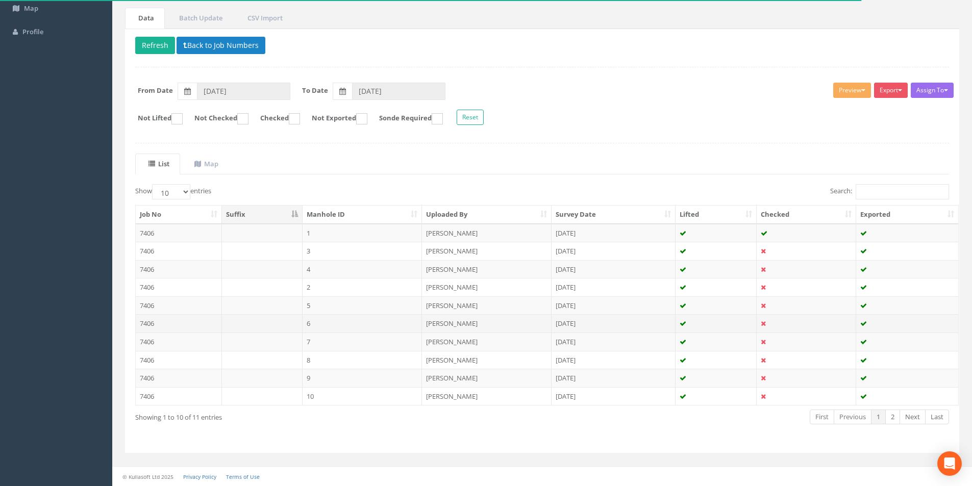
click at [197, 319] on td "7406" at bounding box center [179, 323] width 86 height 18
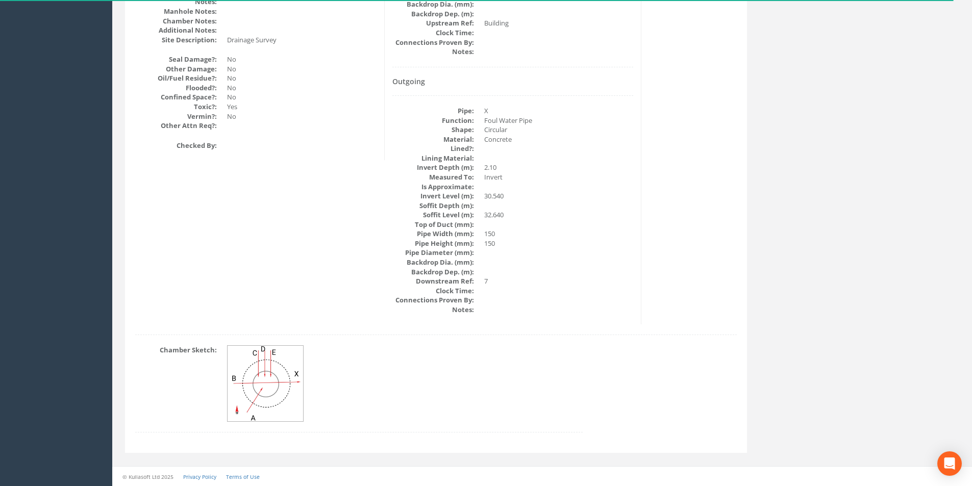
scroll to position [1201, 0]
